Goal: Information Seeking & Learning: Find specific fact

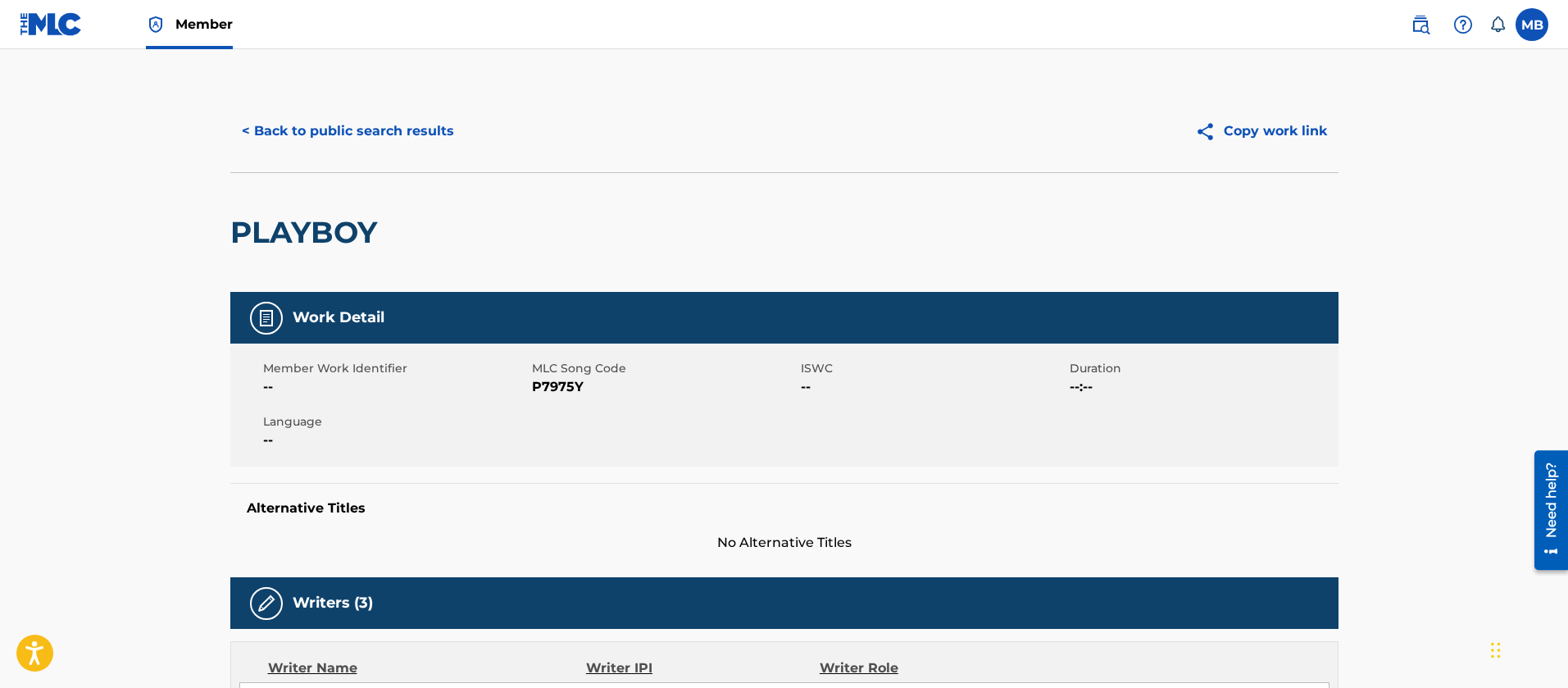
click at [350, 122] on button "< Back to public search results" at bounding box center [348, 131] width 235 height 41
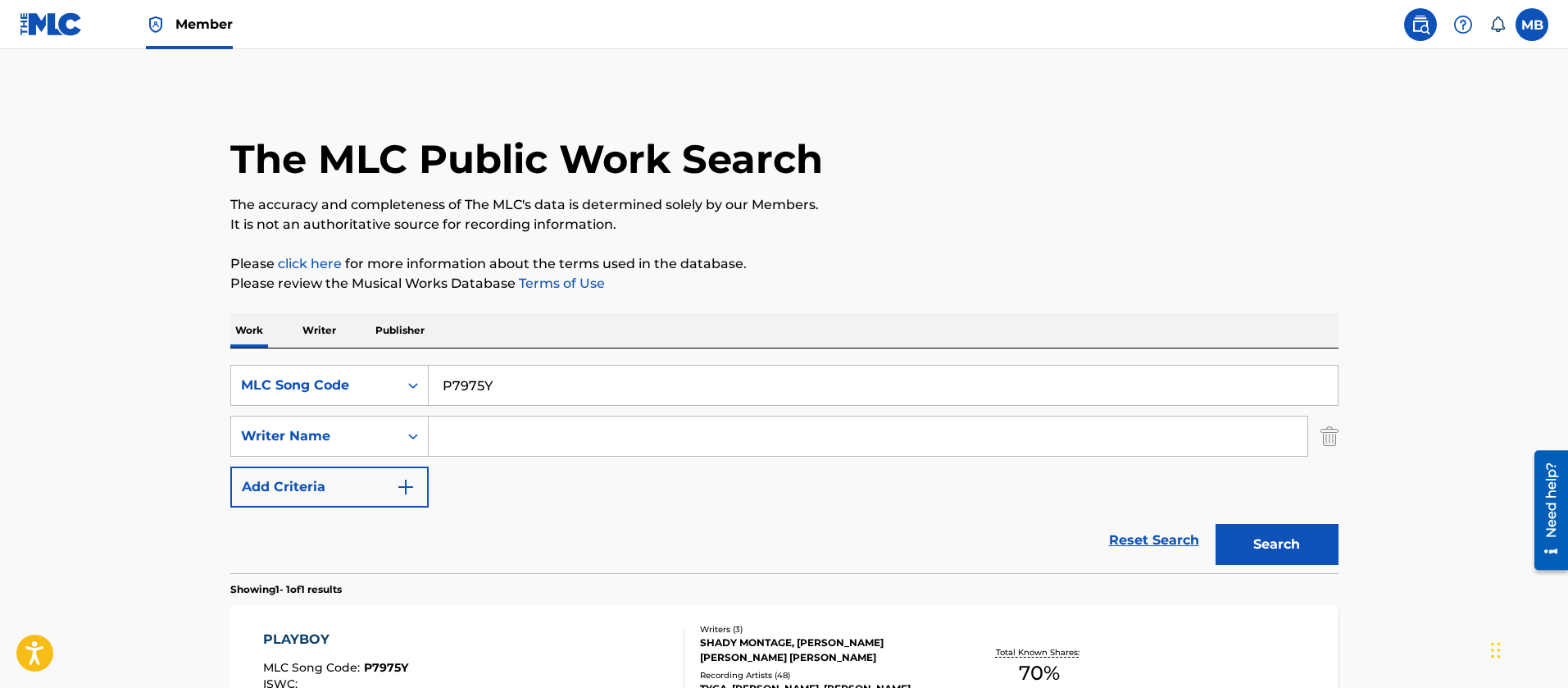
scroll to position [111, 0]
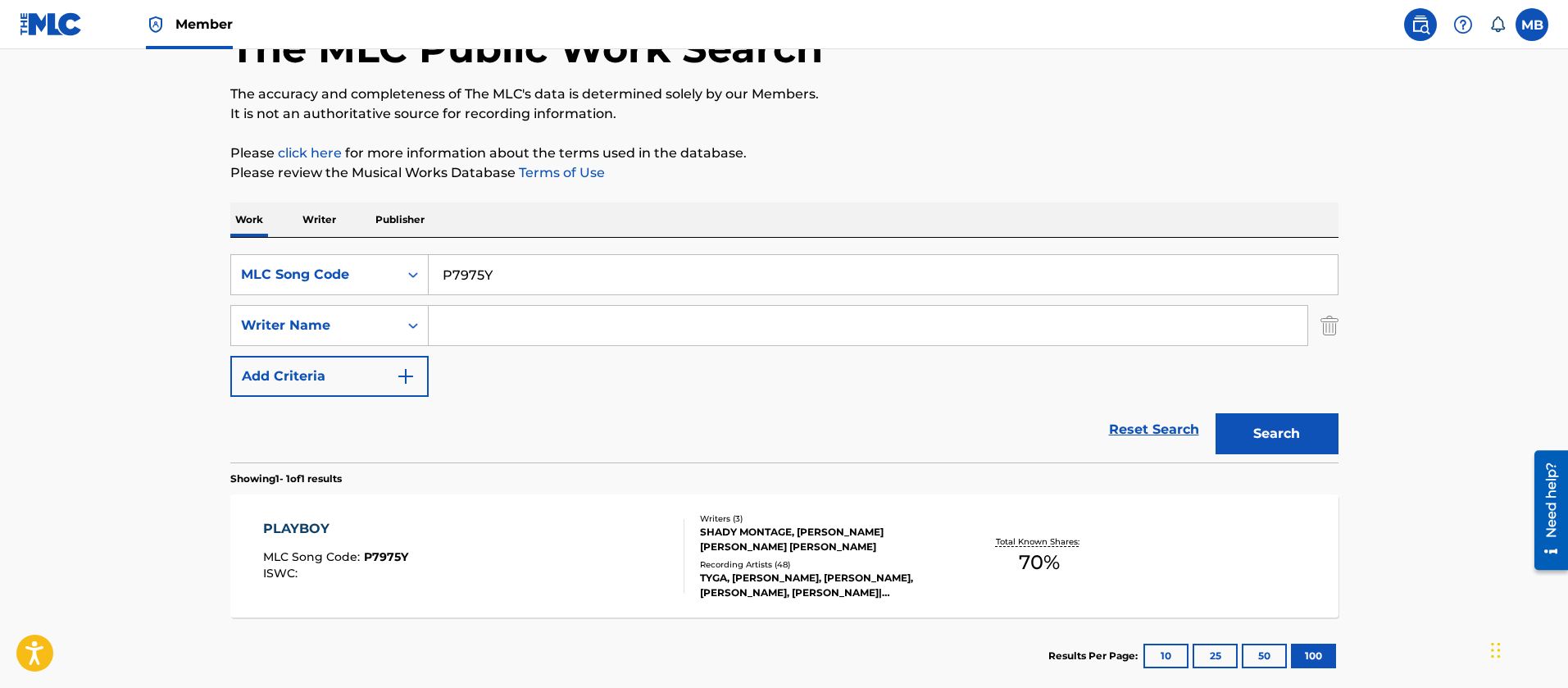
drag, startPoint x: 522, startPoint y: 259, endPoint x: 213, endPoint y: 252, distance: 309.1
click at [215, 252] on div "The MLC Public Work Search The accuracy and completeness of The MLC's data is d…" at bounding box center [785, 336] width 1148 height 715
click at [309, 274] on div "MLC Song Code" at bounding box center [314, 274] width 148 height 20
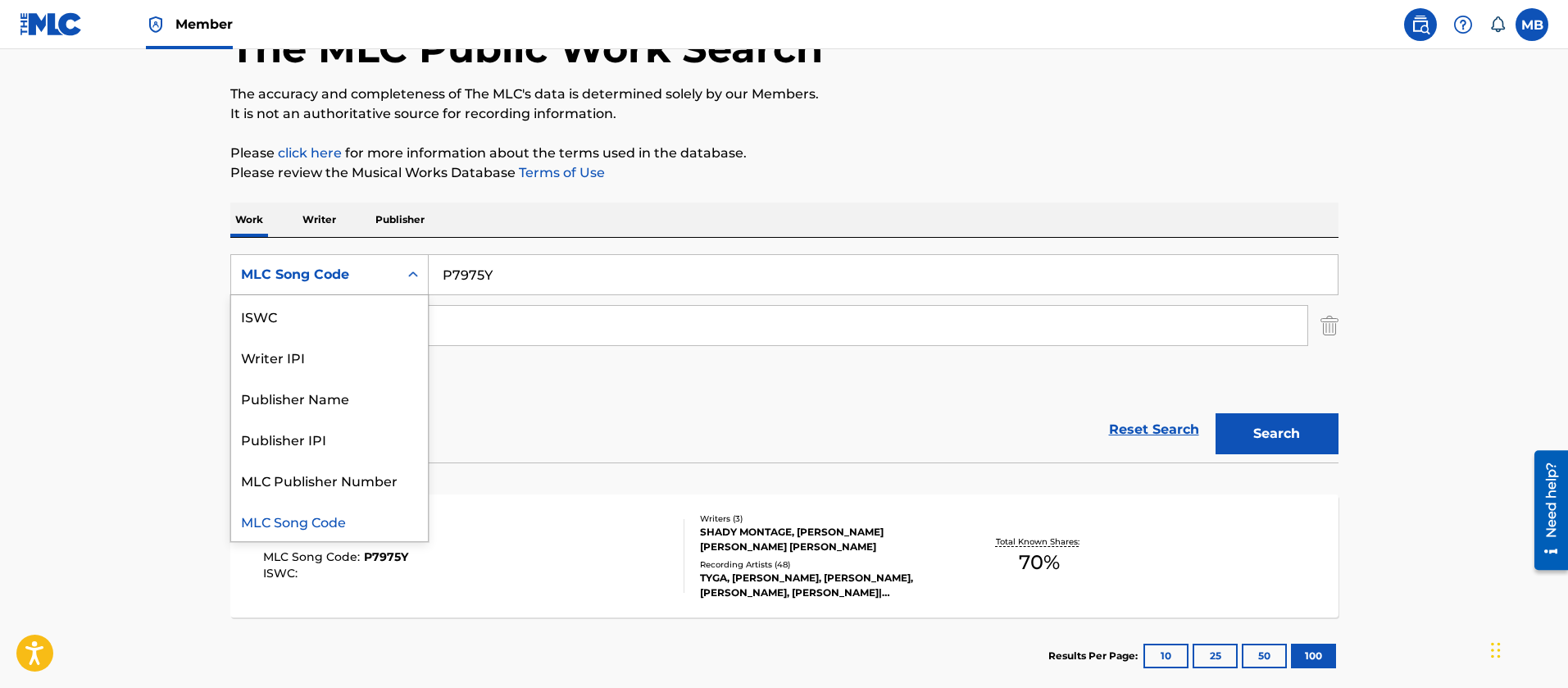
scroll to position [0, 0]
click at [317, 314] on div "Work Title" at bounding box center [329, 315] width 197 height 41
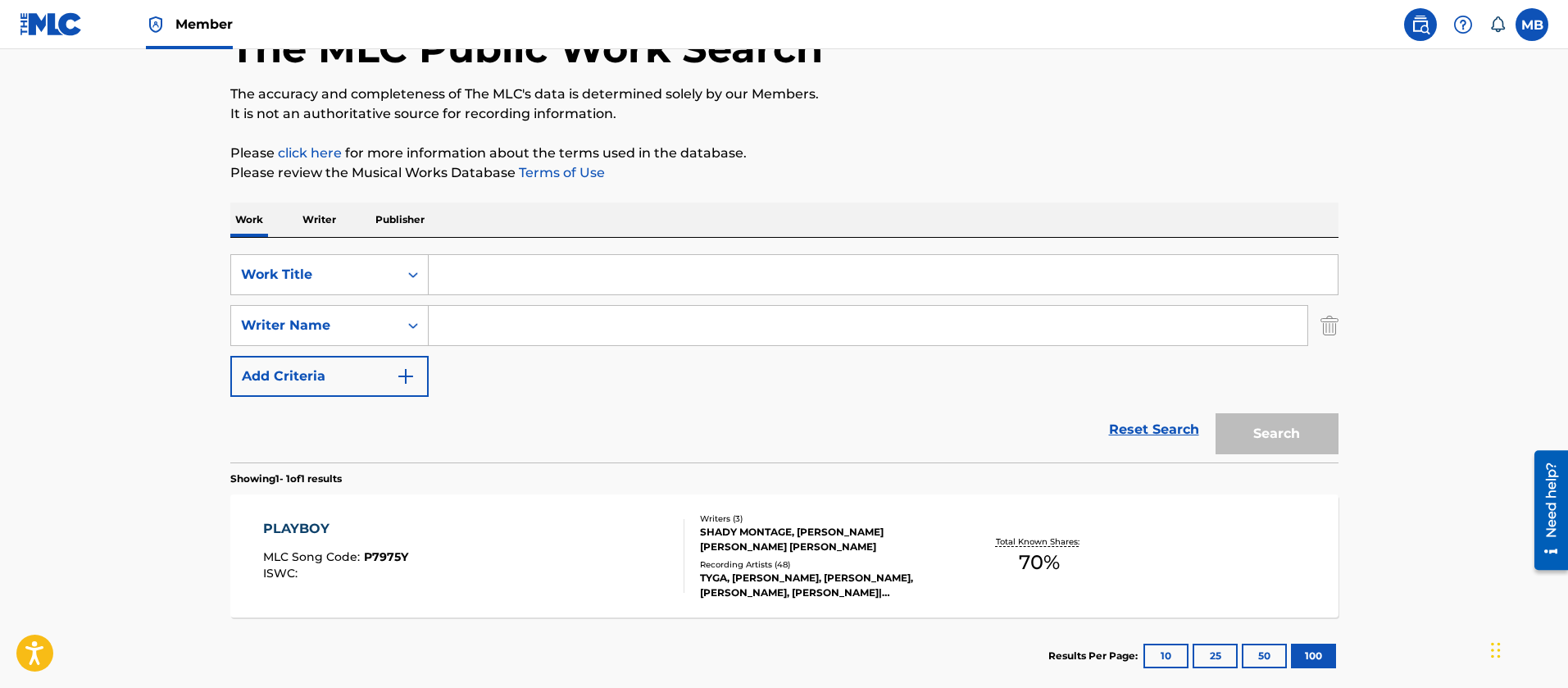
click at [499, 267] on input "Search Form" at bounding box center [883, 274] width 909 height 39
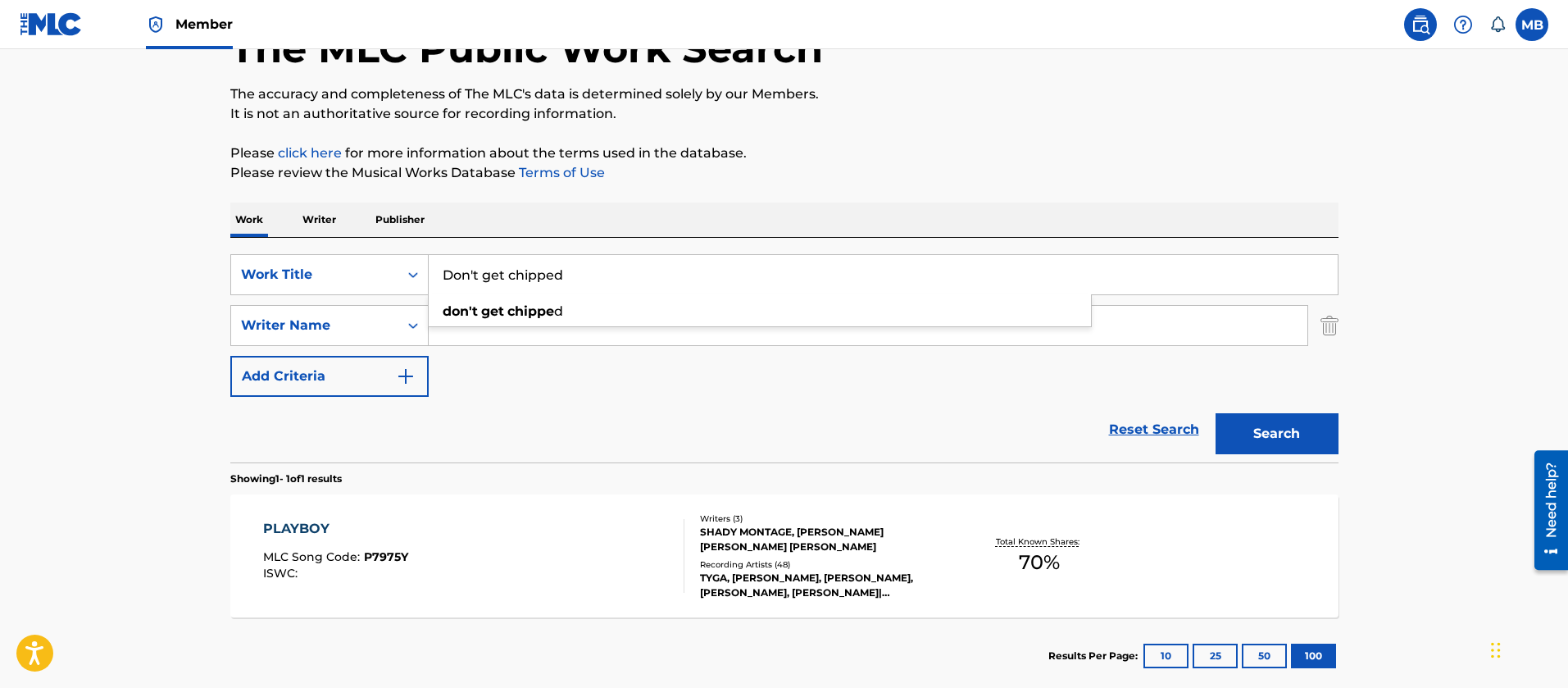
type input "Don't get chipped"
click at [1216, 413] on button "Search" at bounding box center [1277, 433] width 123 height 41
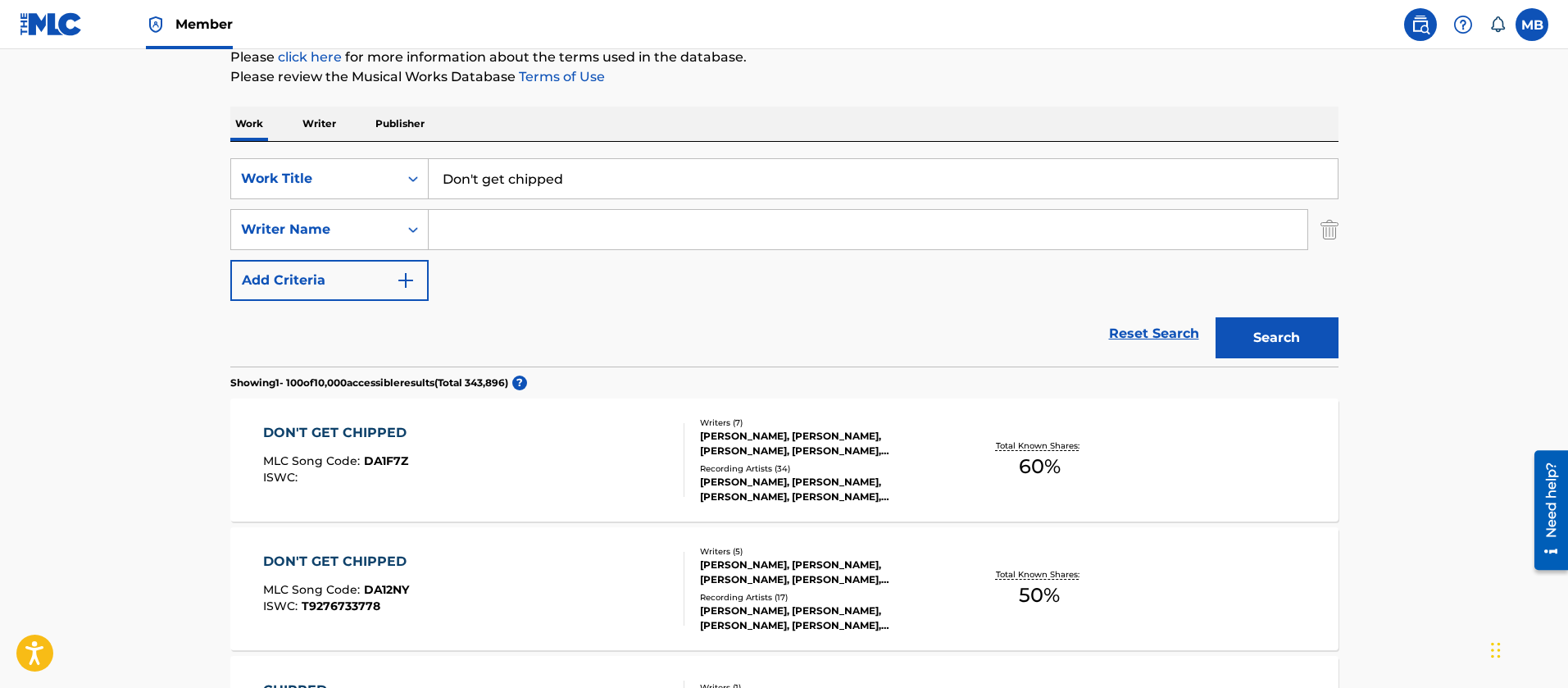
scroll to position [357, 0]
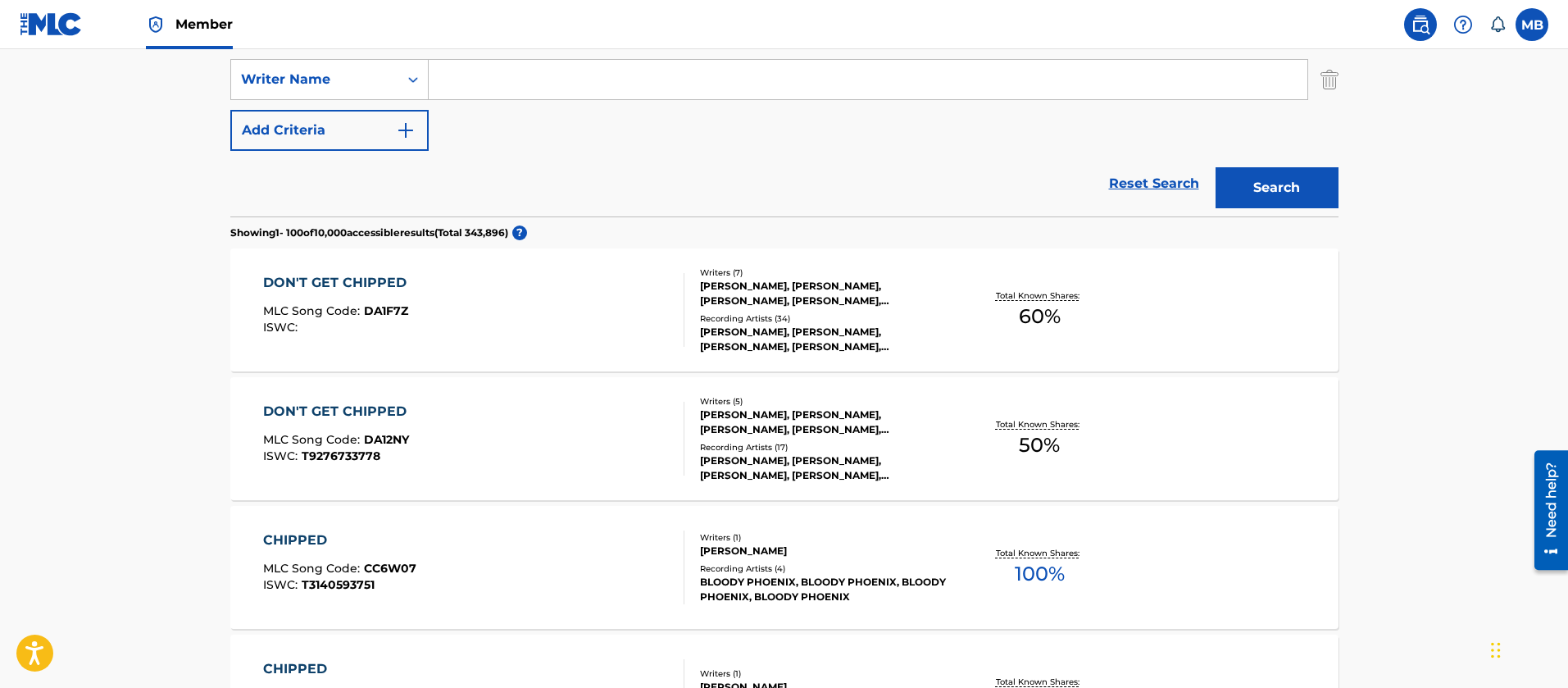
click at [596, 329] on div "DON'T GET CHIPPED MLC Song Code : DA1F7Z ISWC :" at bounding box center [473, 309] width 421 height 73
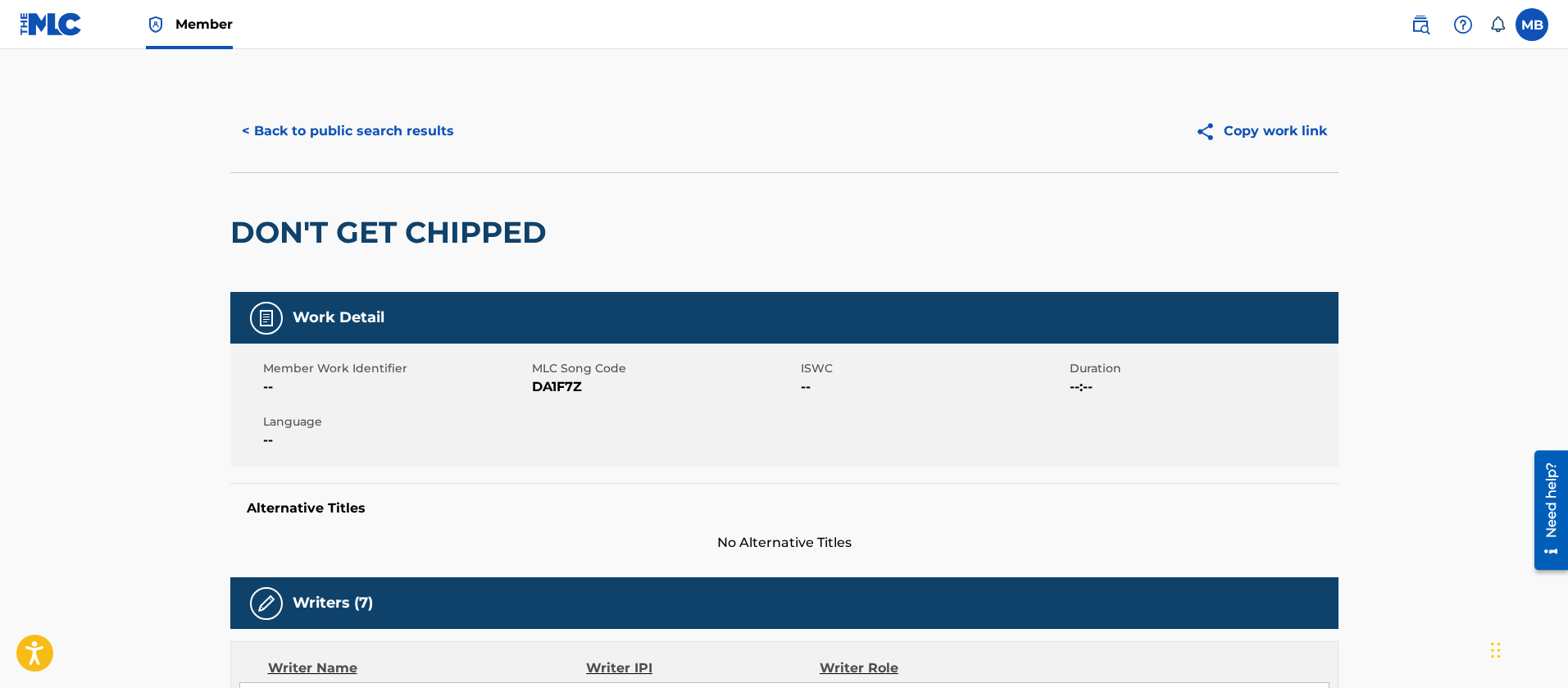
click at [550, 389] on span "DA1F7Z" at bounding box center [664, 387] width 264 height 20
copy span "DA1F7Z"
click at [445, 128] on button "< Back to public search results" at bounding box center [348, 131] width 235 height 41
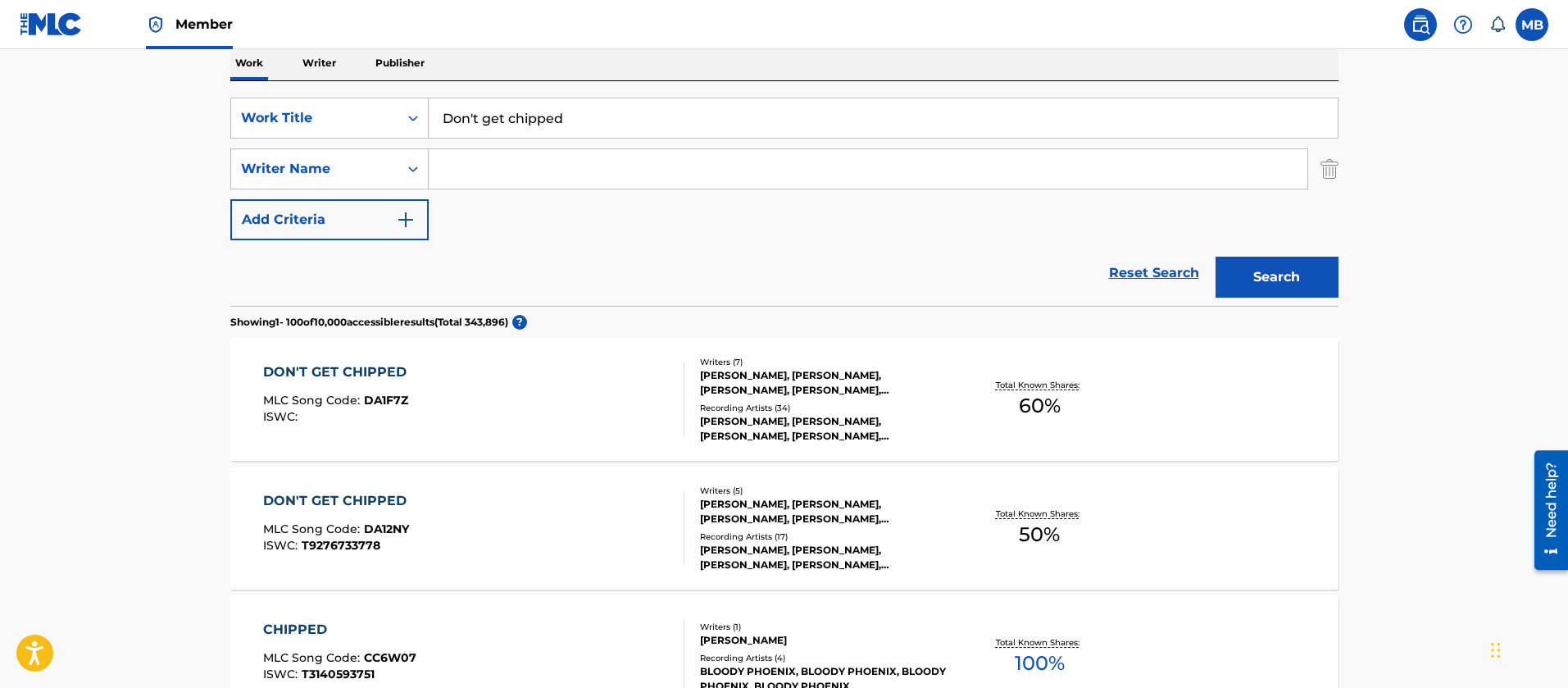
scroll to position [234, 0]
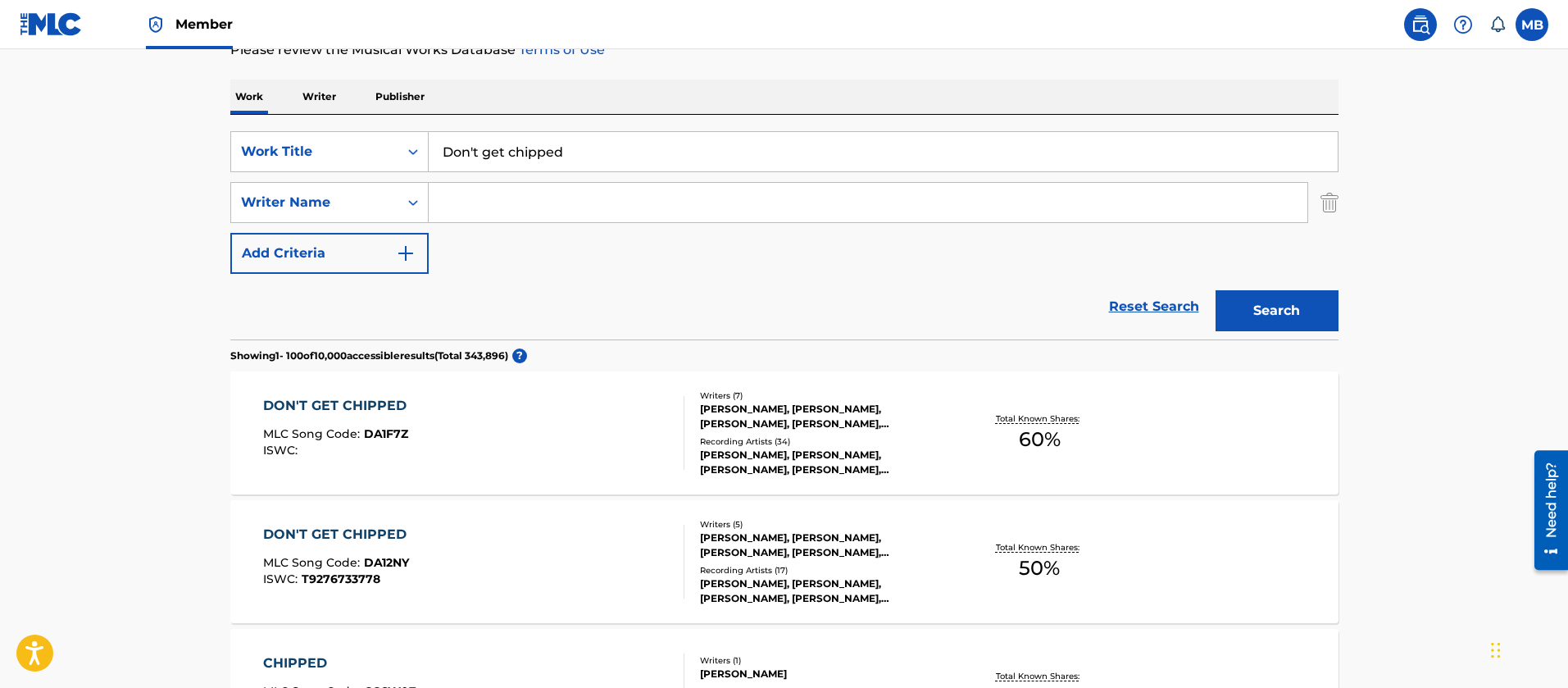
drag, startPoint x: 606, startPoint y: 160, endPoint x: 219, endPoint y: 50, distance: 402.3
paste input "Thought About You"
type input "Thought About You"
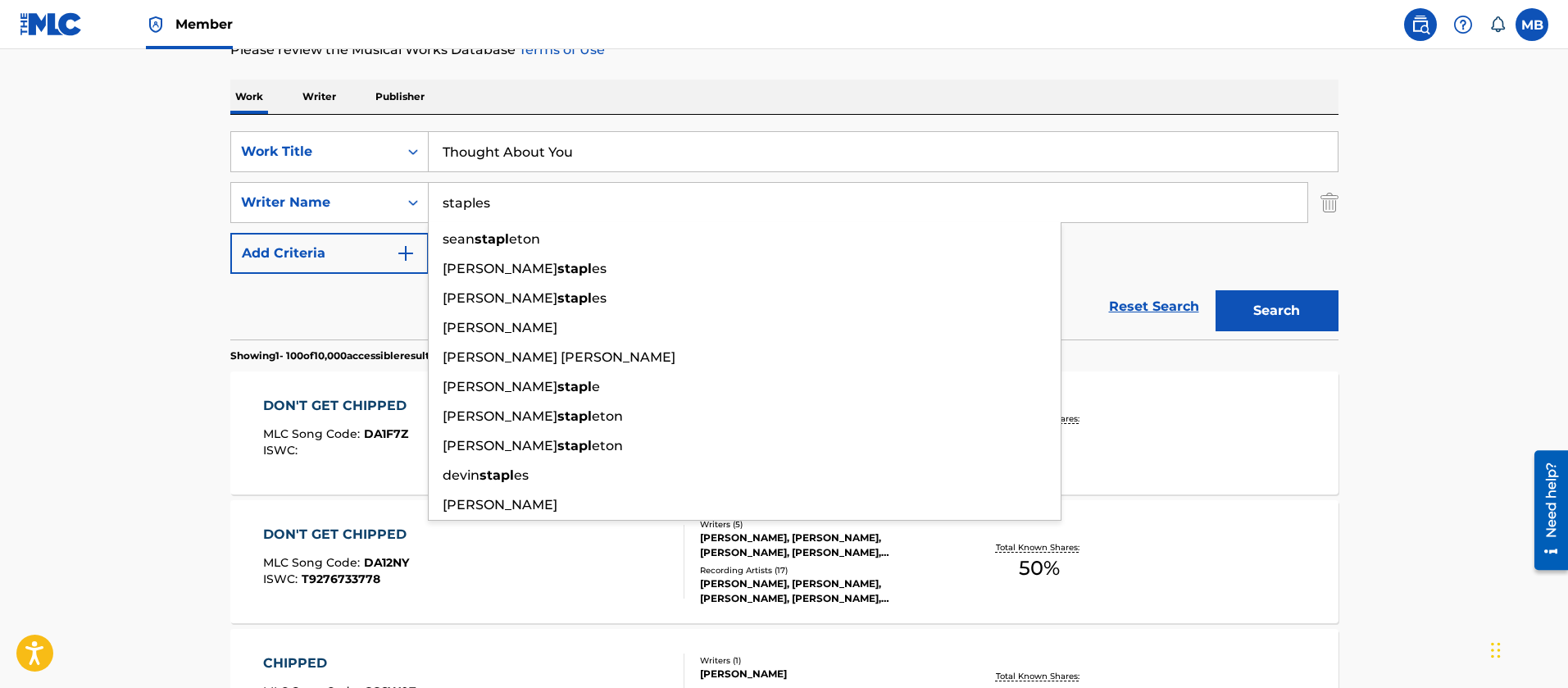
type input "staples"
click at [1216, 290] on button "Search" at bounding box center [1277, 310] width 123 height 41
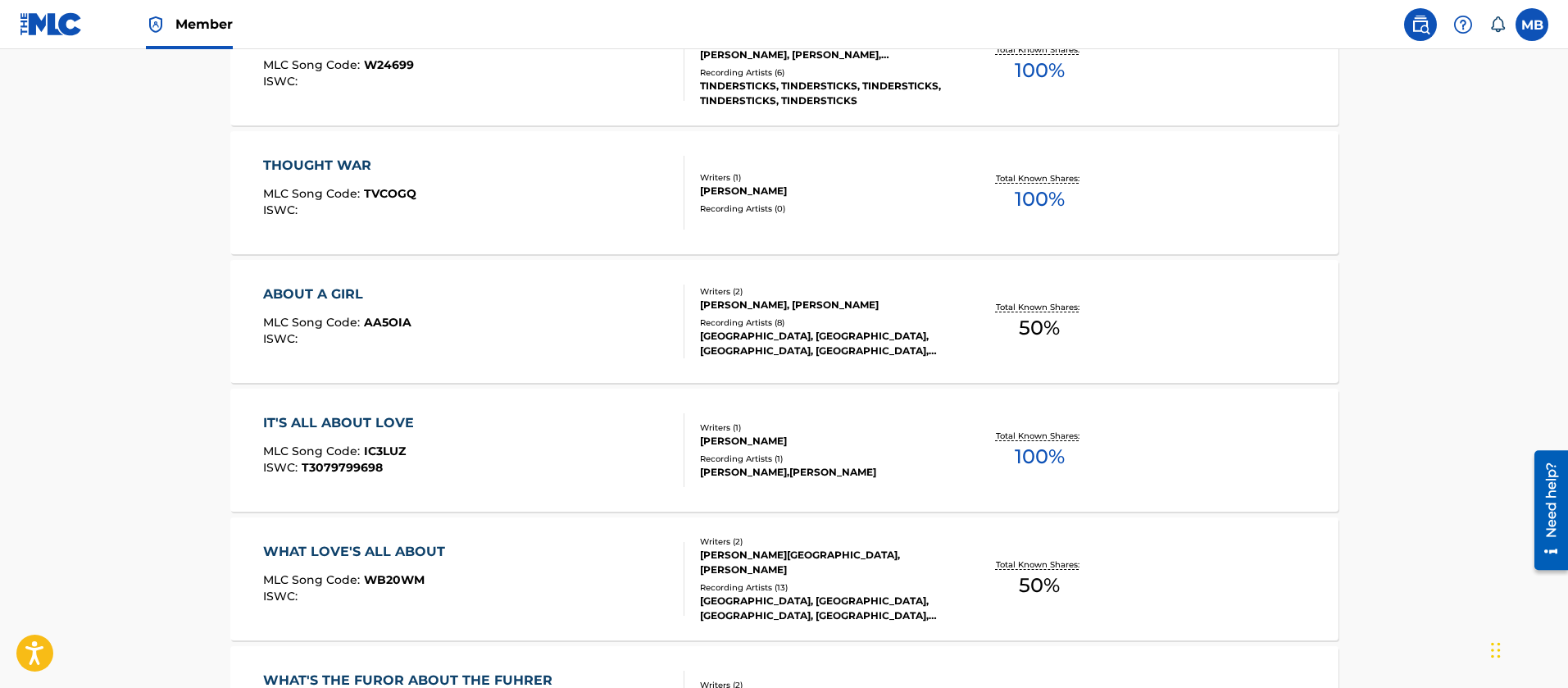
scroll to position [0, 0]
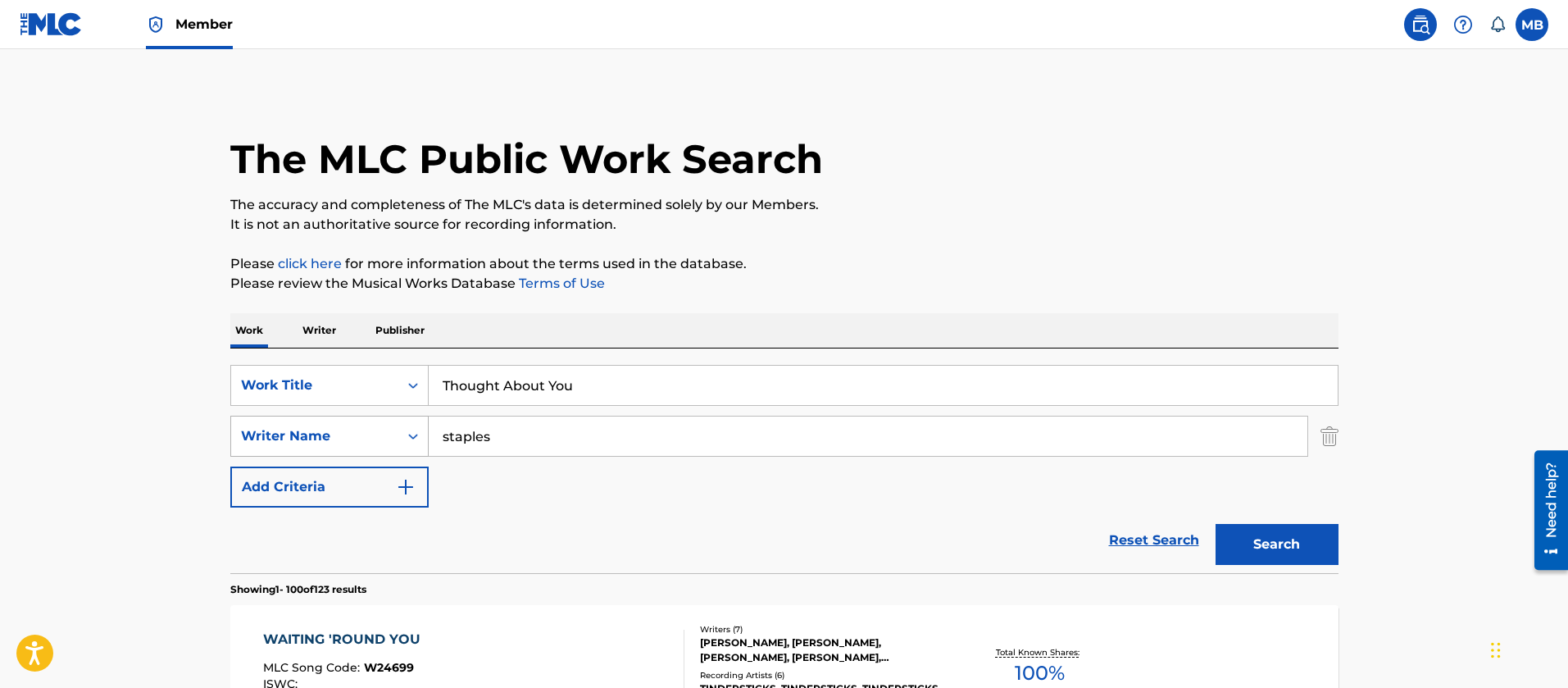
drag, startPoint x: 581, startPoint y: 451, endPoint x: 378, endPoint y: 435, distance: 203.6
click at [404, 443] on div "SearchWithCriteriabfcf8484-690e-4b0a-9283-be2287ace660 Writer Name staples" at bounding box center [784, 435] width 1108 height 41
drag, startPoint x: 601, startPoint y: 394, endPoint x: 168, endPoint y: 329, distance: 437.9
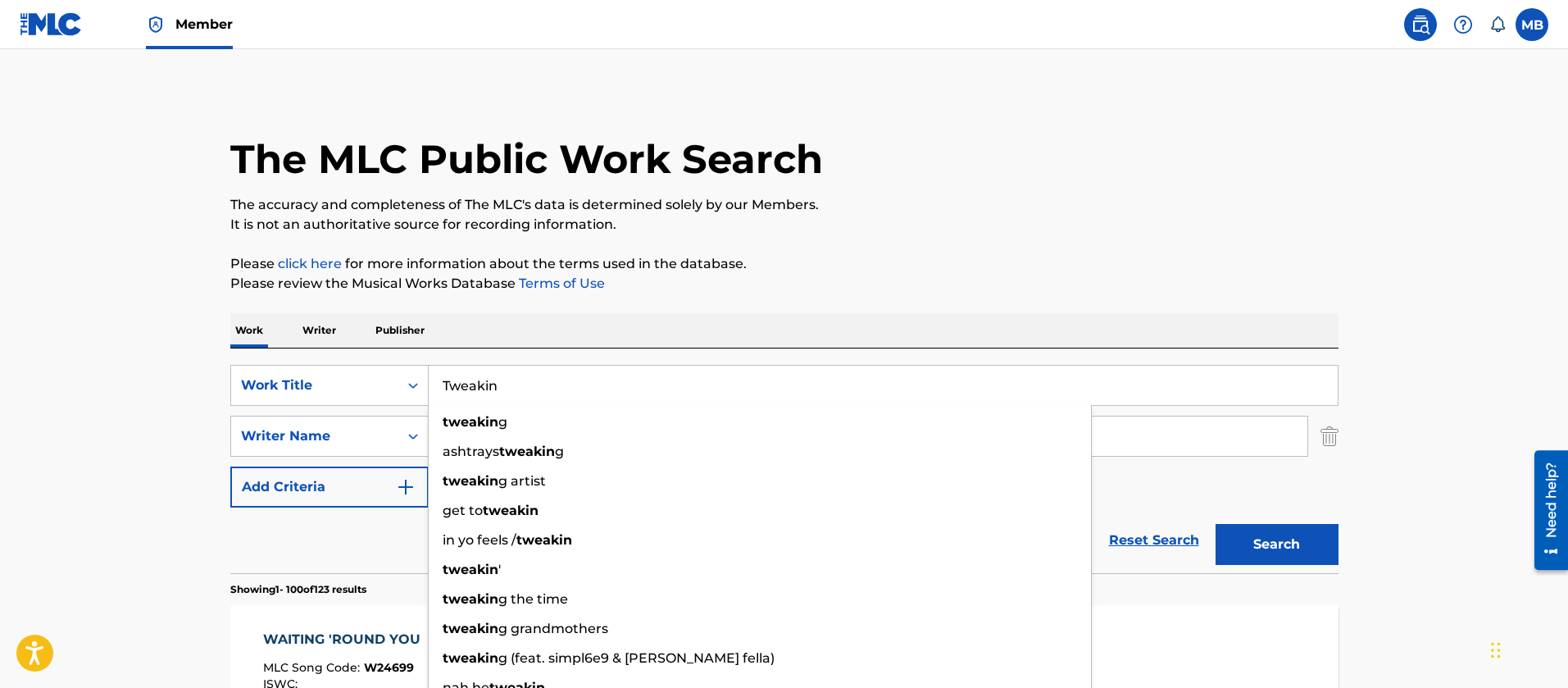
type input "Tweakin"
click at [1216, 524] on button "Search" at bounding box center [1277, 544] width 123 height 41
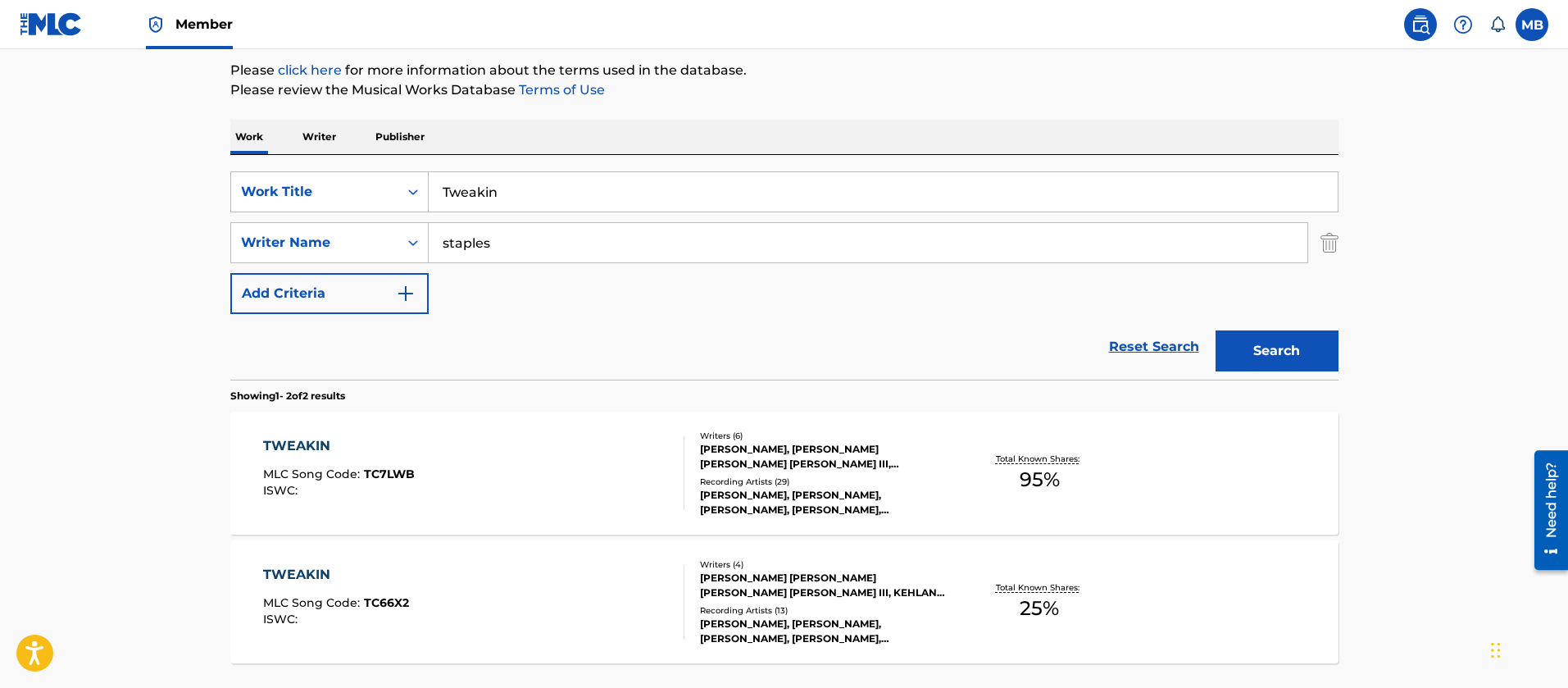
scroll to position [333, 0]
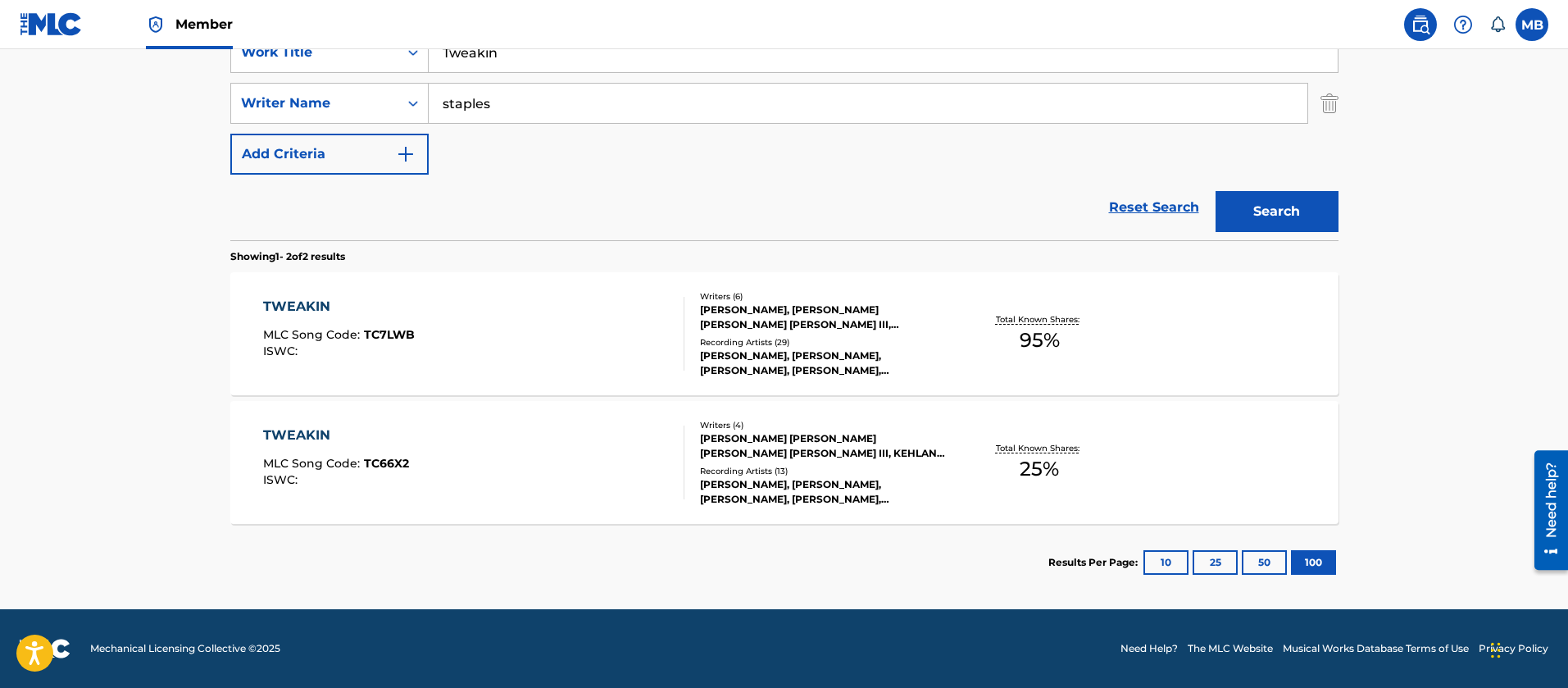
click at [549, 336] on div "TWEAKIN MLC Song Code : TC7LWB ISWC :" at bounding box center [473, 334] width 421 height 73
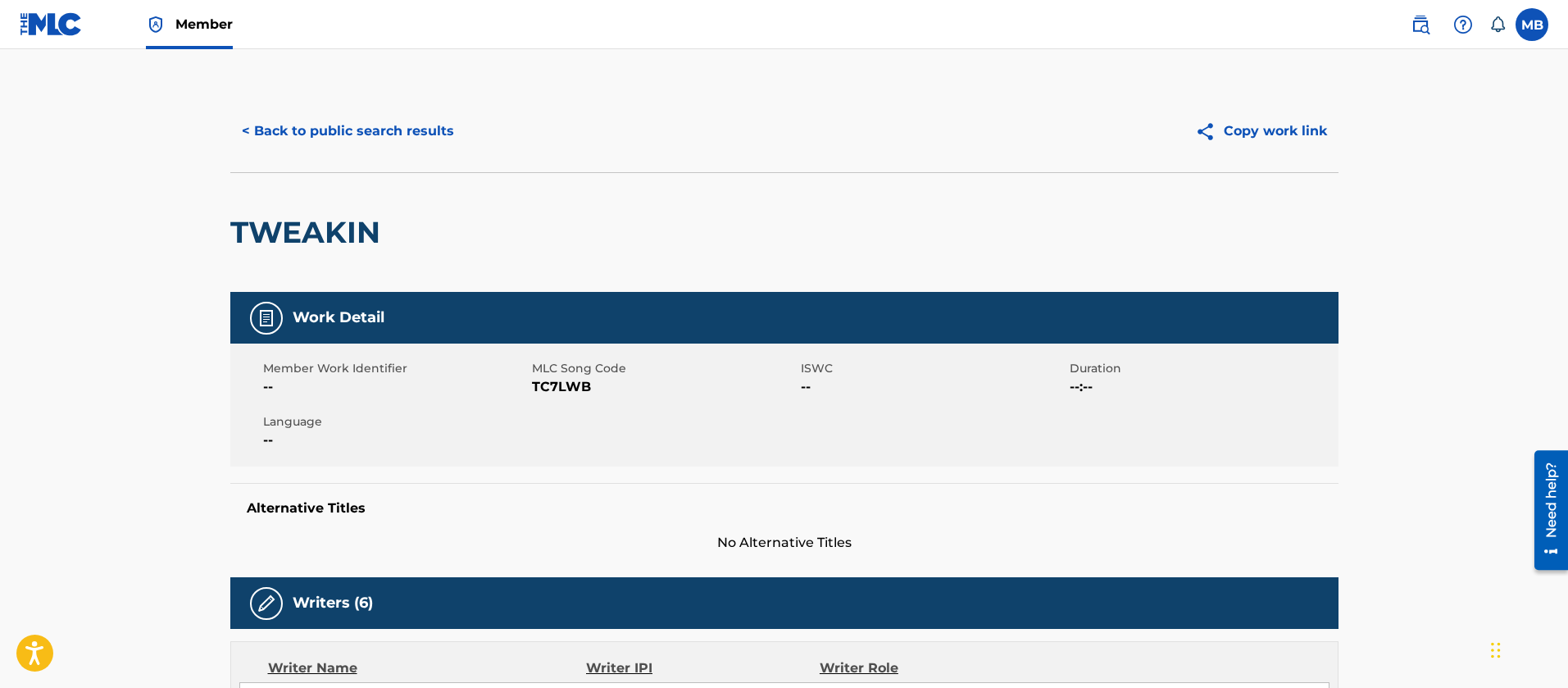
click at [314, 123] on button "< Back to public search results" at bounding box center [348, 131] width 235 height 41
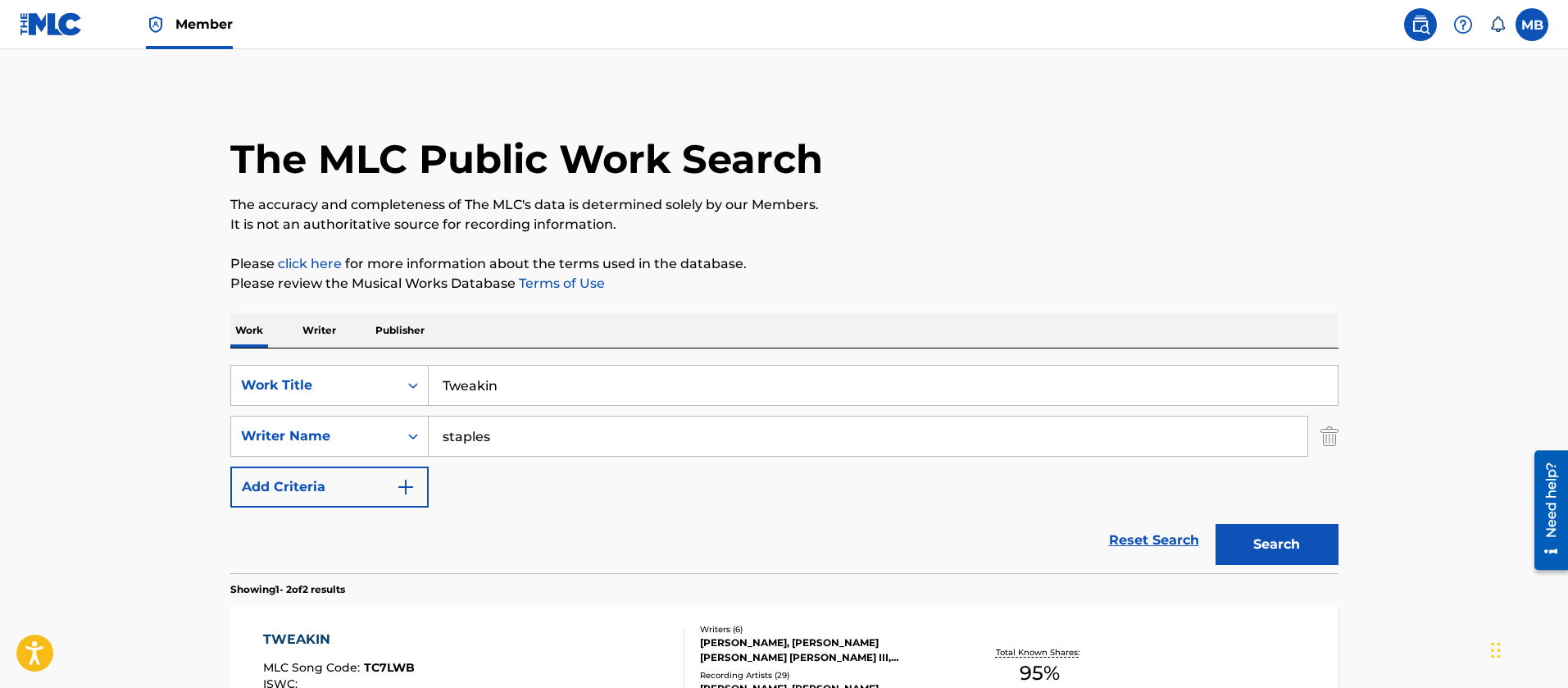
scroll to position [239, 0]
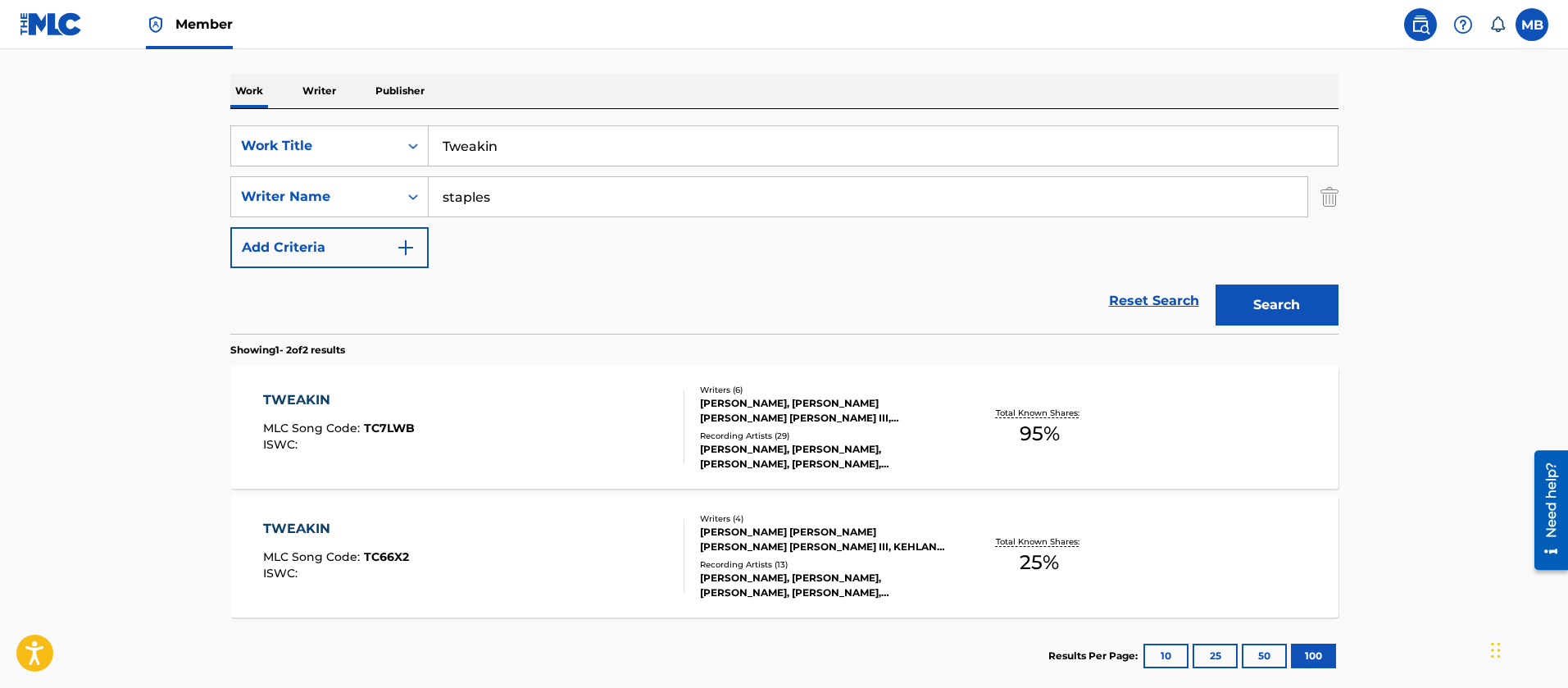
click at [471, 533] on div "TWEAKIN MLC Song Code : TC66X2 ISWC :" at bounding box center [473, 555] width 421 height 73
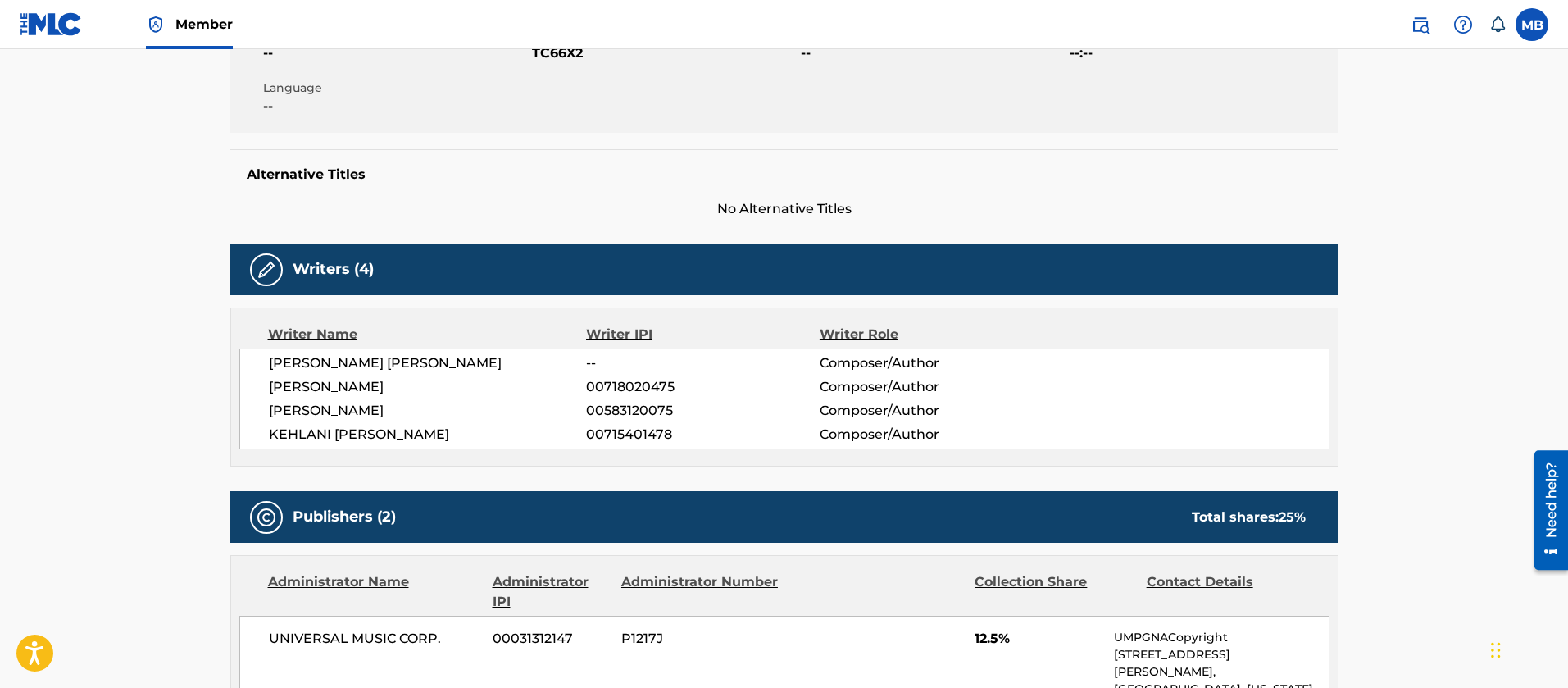
scroll to position [123, 0]
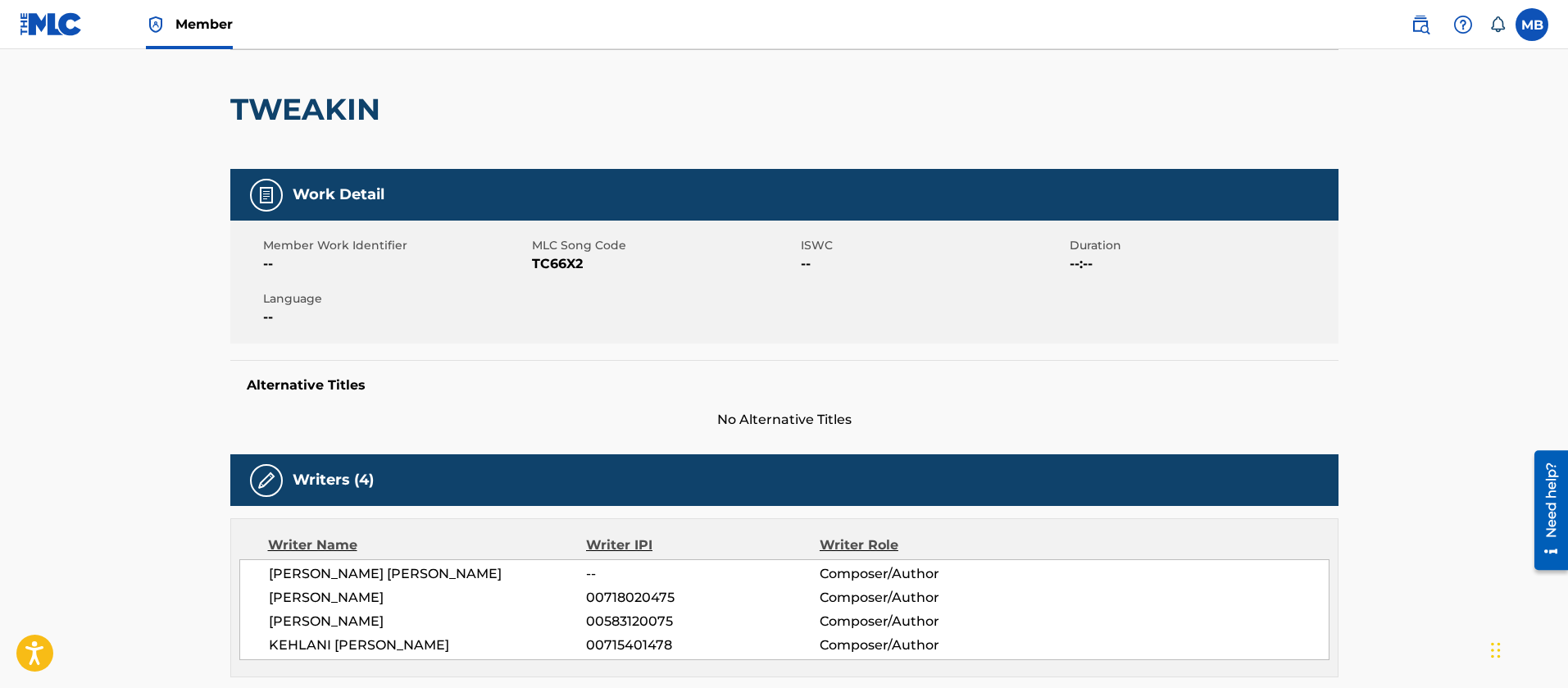
click at [548, 269] on span "TC66X2" at bounding box center [664, 264] width 264 height 20
copy span "TC66X2"
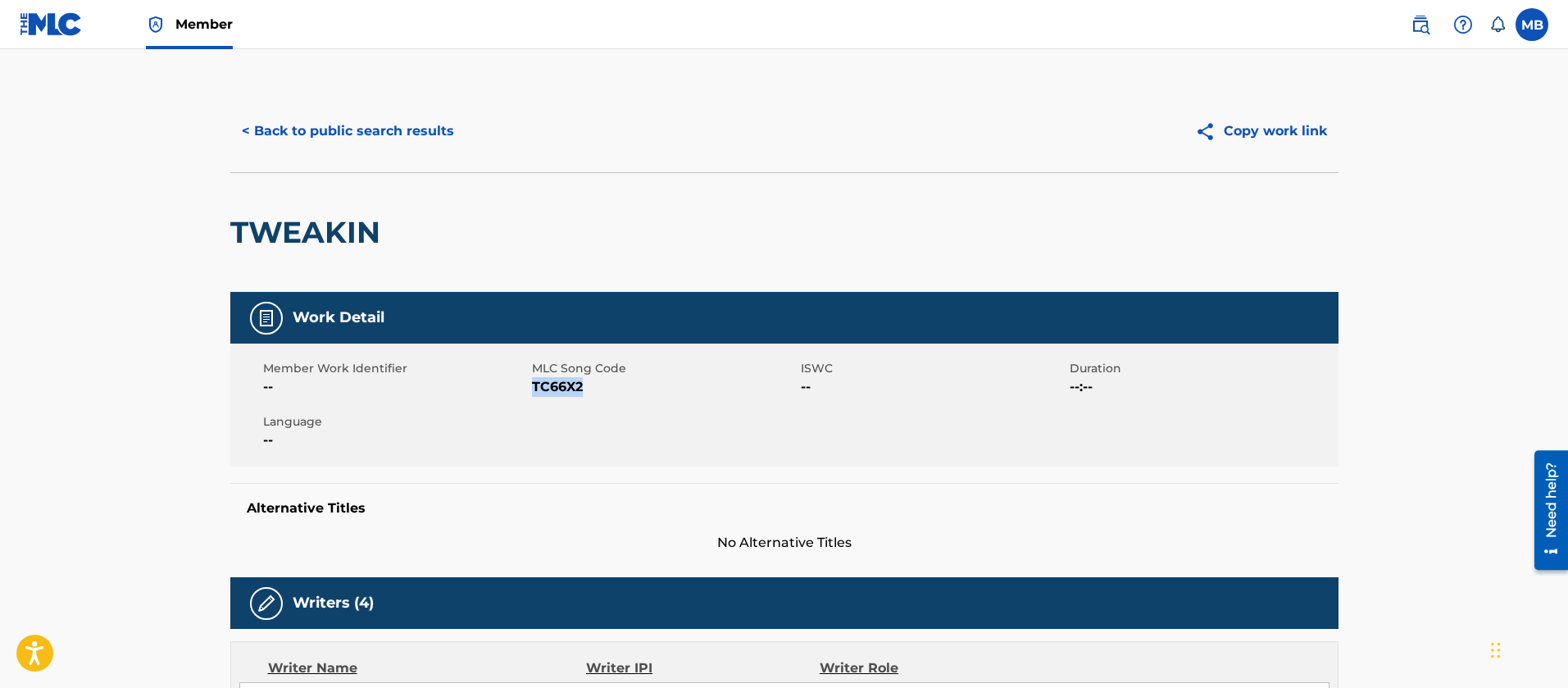
click at [342, 143] on button "< Back to public search results" at bounding box center [348, 131] width 235 height 41
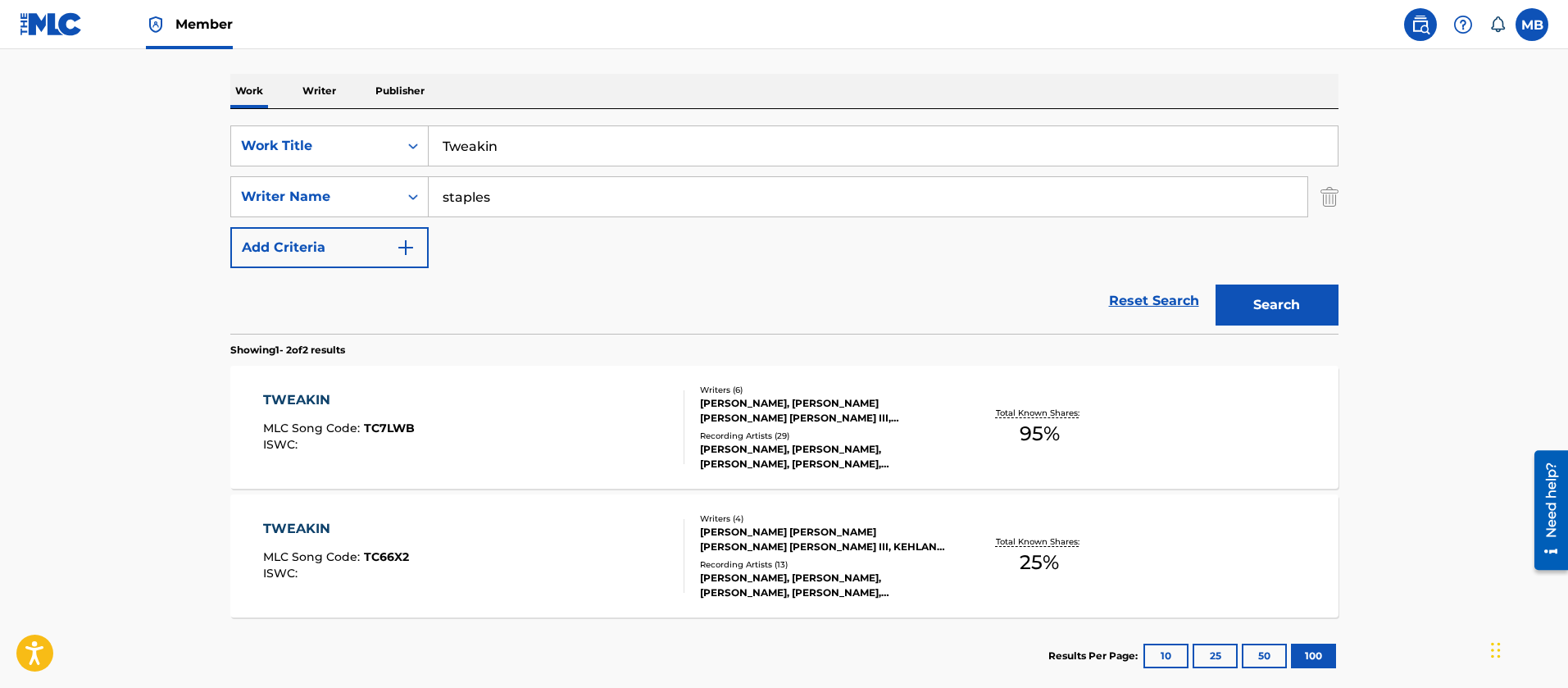
click at [447, 456] on div "TWEAKIN MLC Song Code : TC7LWB ISWC :" at bounding box center [473, 427] width 421 height 73
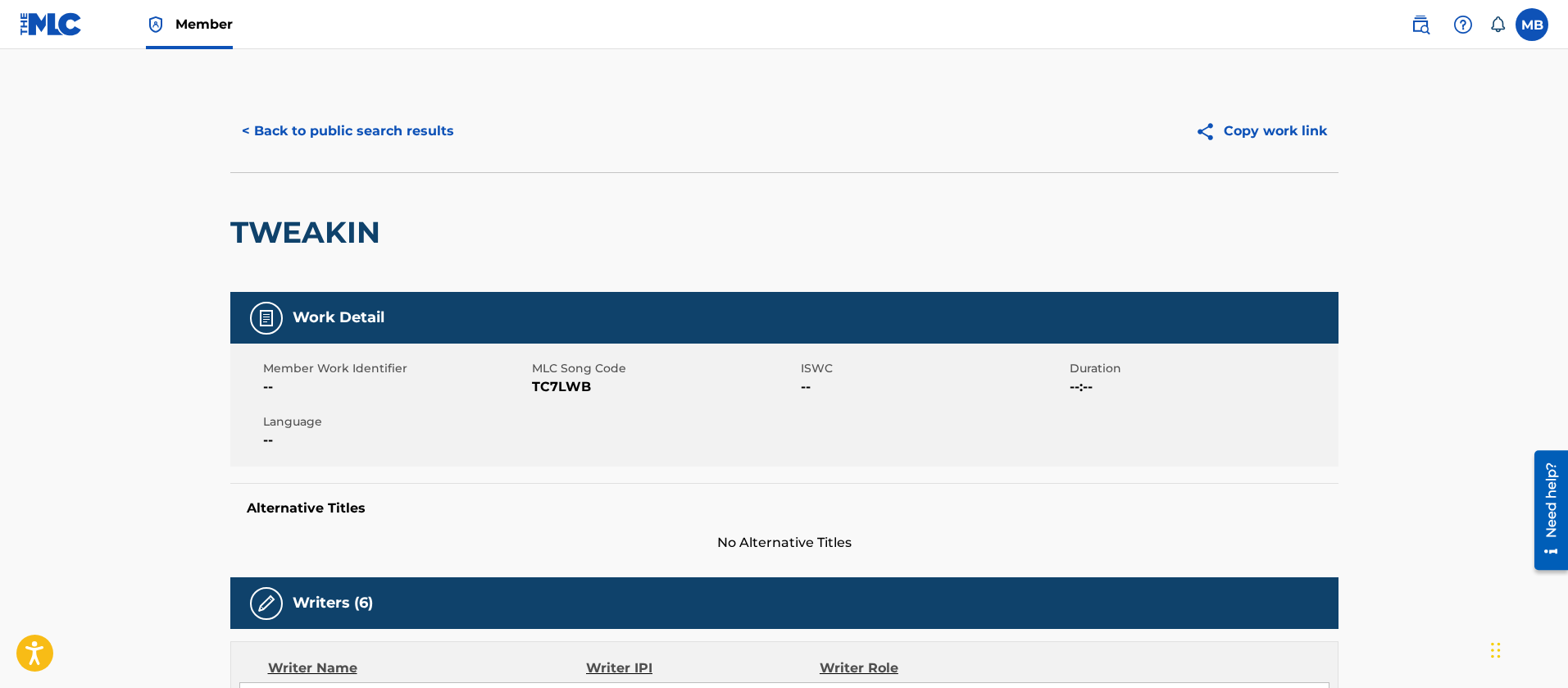
click at [554, 392] on span "TC7LWB" at bounding box center [664, 387] width 264 height 20
copy span "TC7LWB"
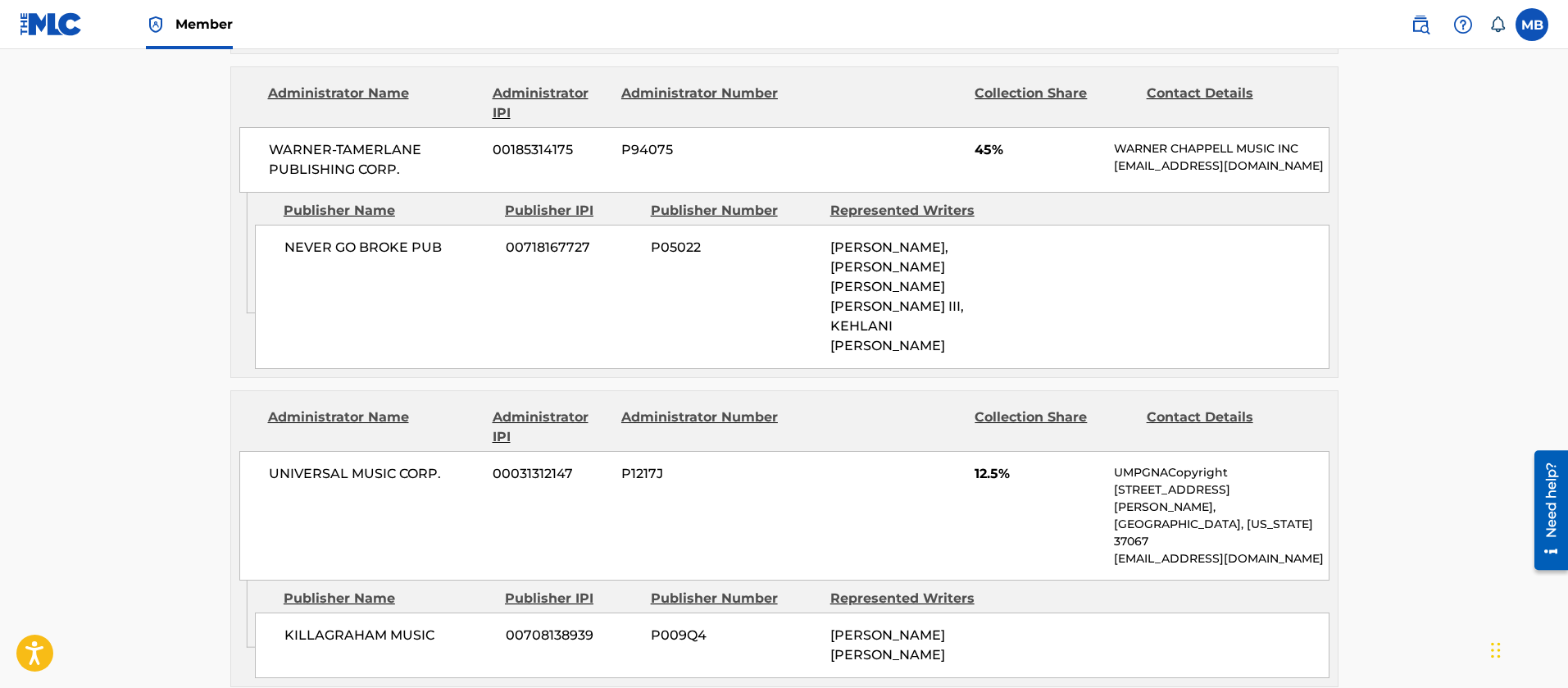
scroll to position [983, 0]
